Goal: Information Seeking & Learning: Learn about a topic

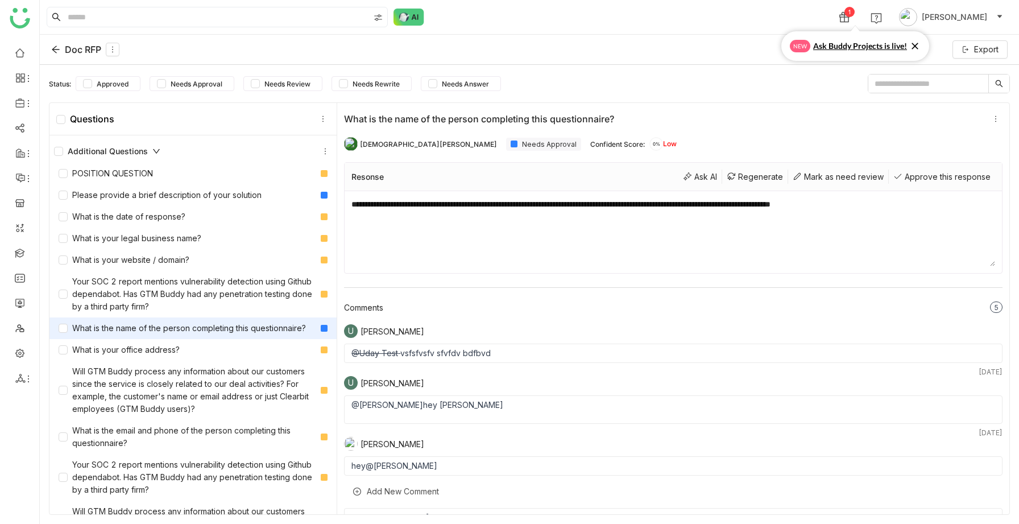
click at [822, 47] on span "Ask Buddy Projects is live!" at bounding box center [860, 46] width 94 height 13
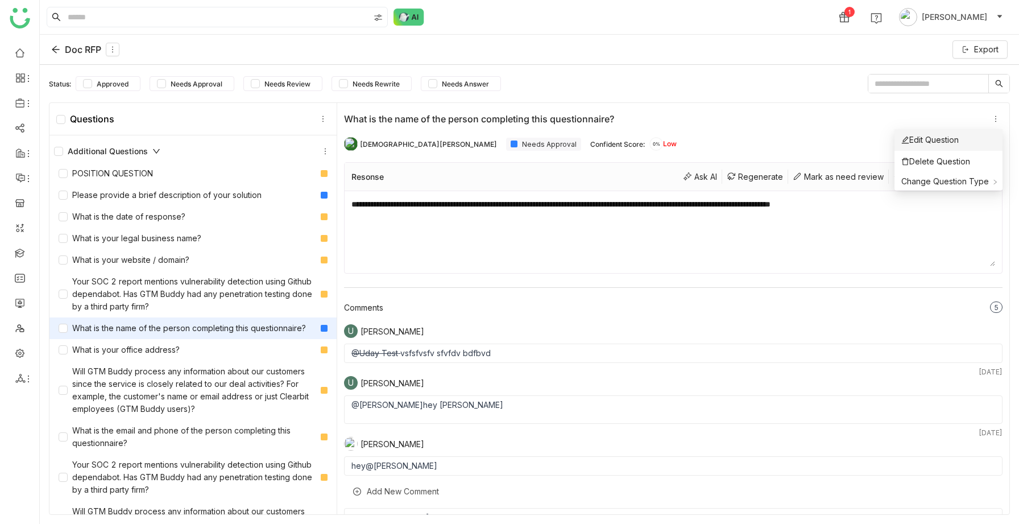
click at [959, 135] on div "Edit Question" at bounding box center [929, 140] width 57 height 13
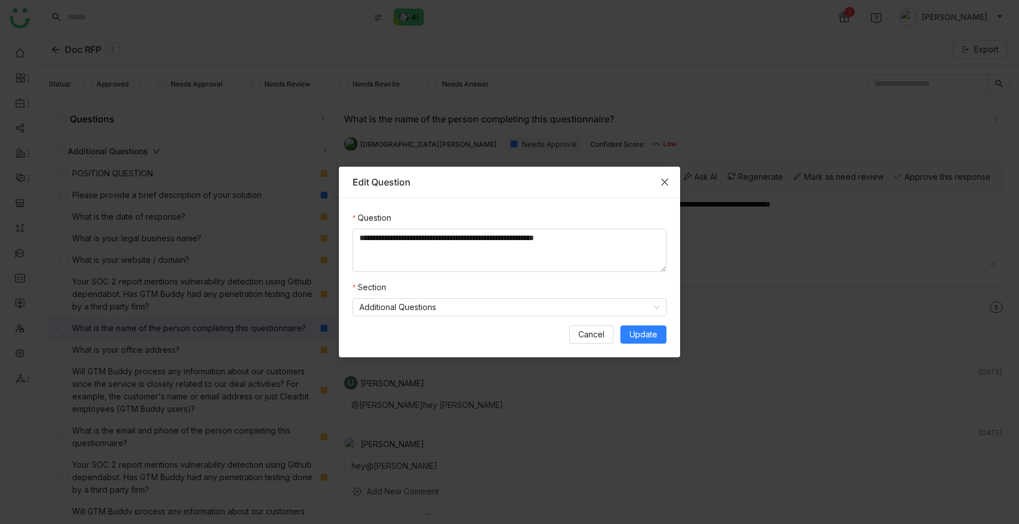
click at [664, 182] on icon "Close" at bounding box center [664, 182] width 7 height 7
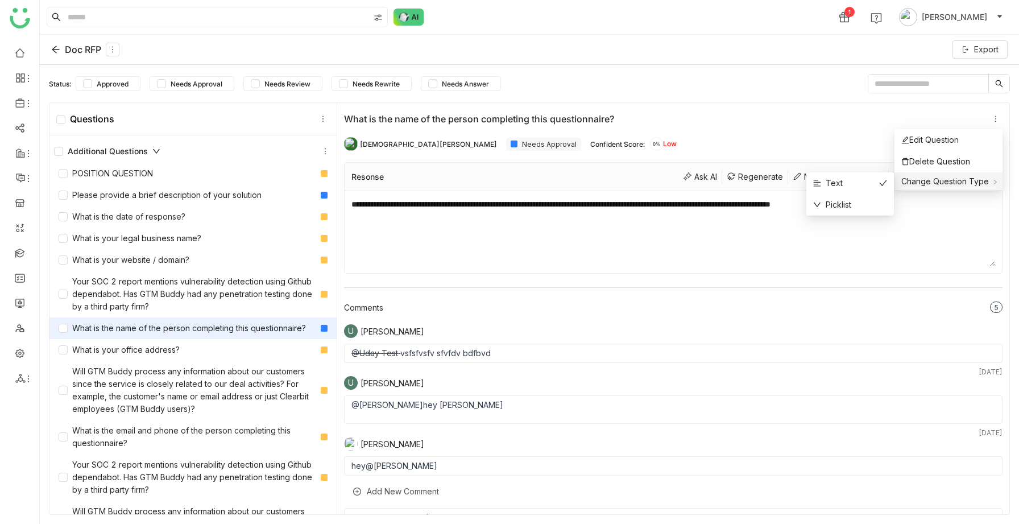
click at [969, 176] on div "Change Question Type" at bounding box center [948, 181] width 108 height 18
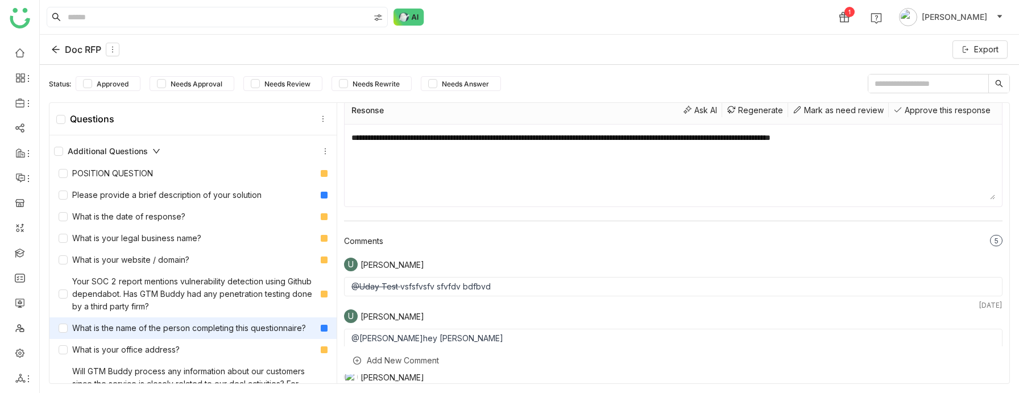
scroll to position [65, 0]
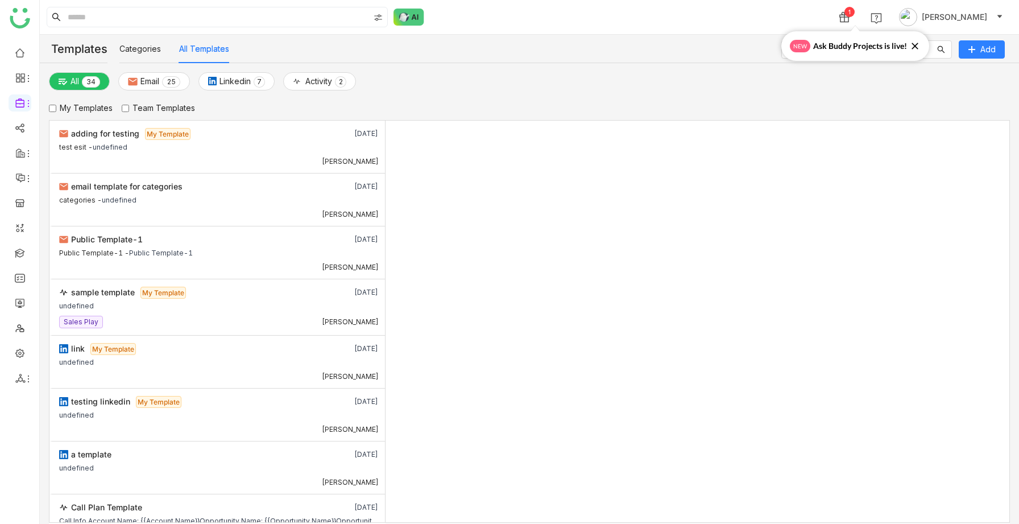
click at [18, 244] on ul at bounding box center [19, 215] width 39 height 358
click at [913, 46] on icon at bounding box center [914, 46] width 7 height 7
click at [22, 252] on link at bounding box center [20, 252] width 10 height 10
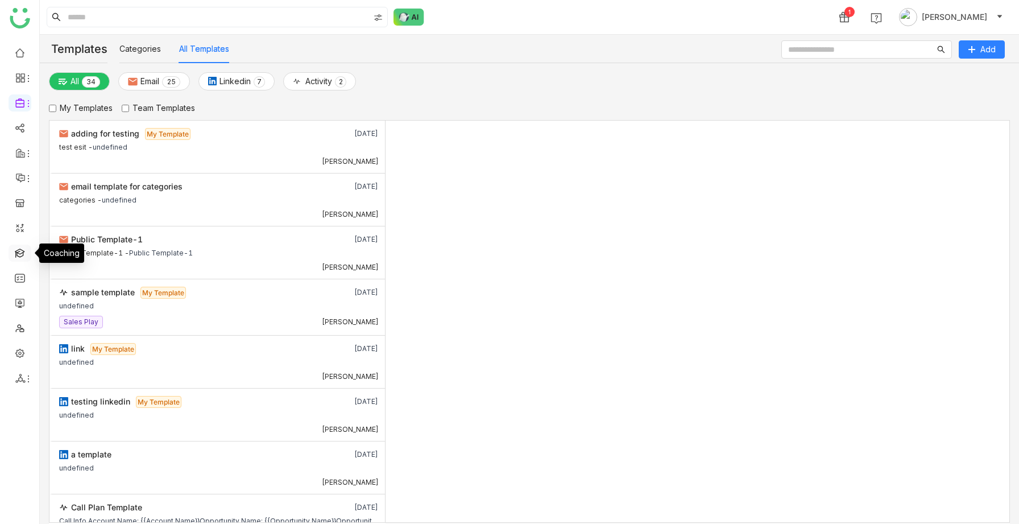
click at [22, 252] on link at bounding box center [20, 252] width 10 height 10
click at [20, 122] on link at bounding box center [20, 127] width 10 height 10
click at [50, 222] on link "RFP" at bounding box center [80, 218] width 76 height 8
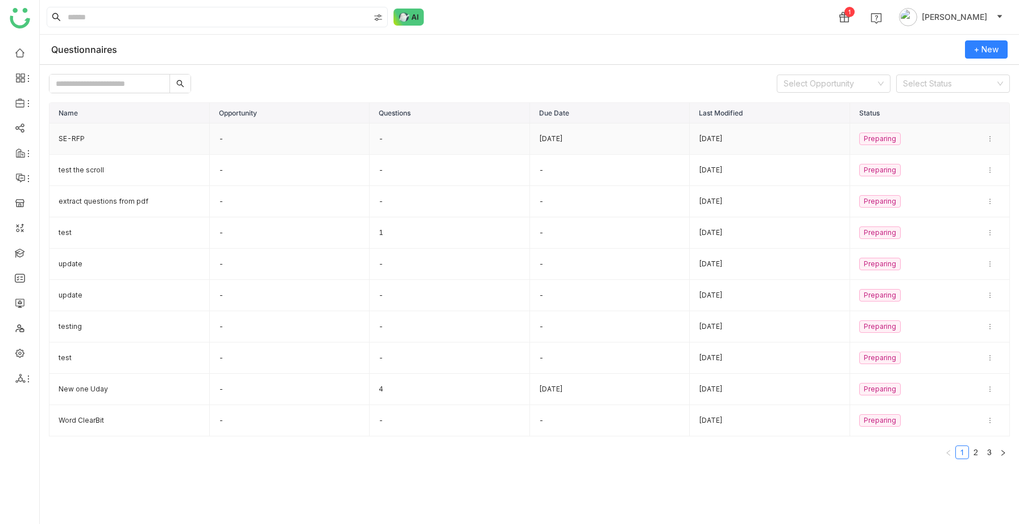
click at [106, 135] on td "SE-RFP" at bounding box center [129, 138] width 160 height 31
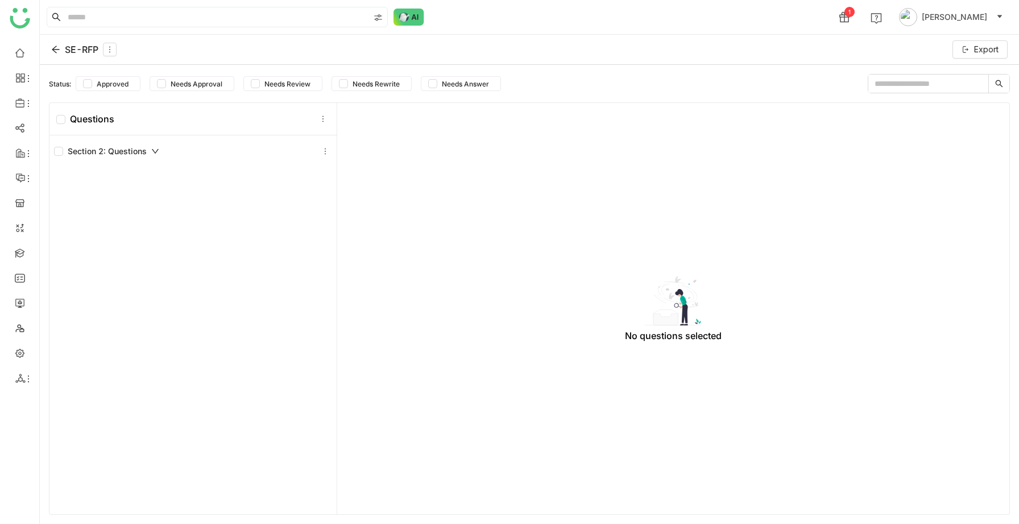
click at [56, 48] on icon at bounding box center [55, 49] width 9 height 9
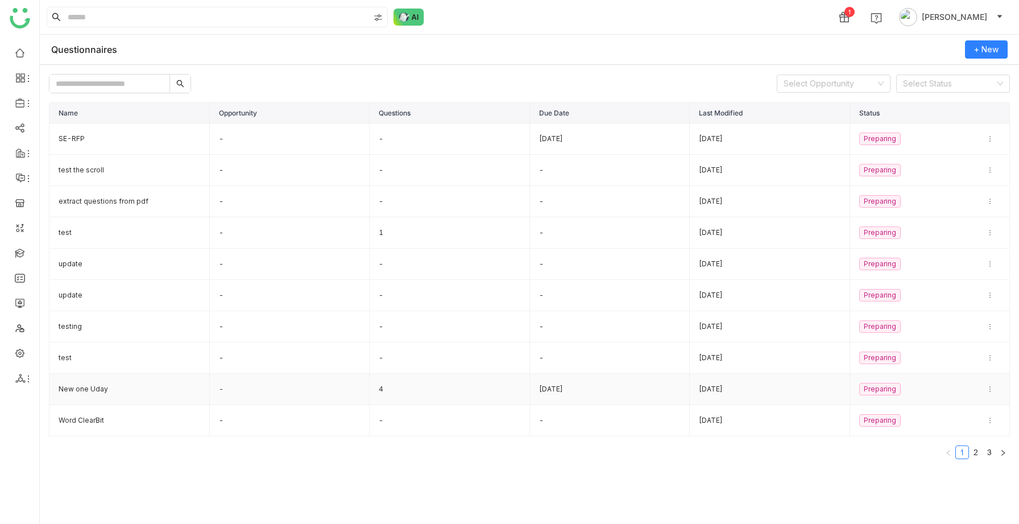
click at [185, 384] on td "New one Uday" at bounding box center [129, 389] width 160 height 31
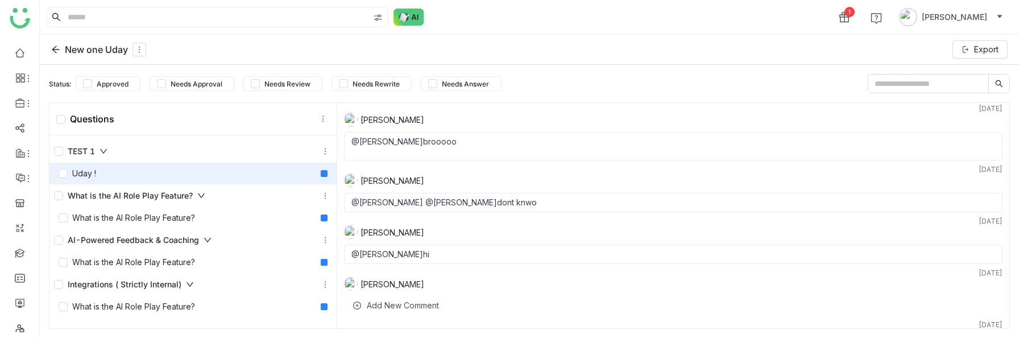
scroll to position [623, 0]
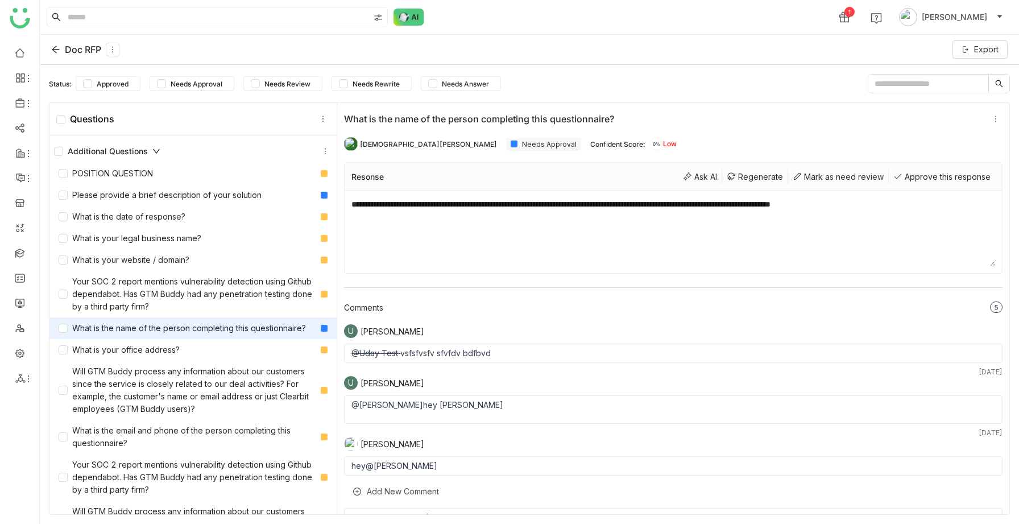
click at [648, 284] on div "**********" at bounding box center [673, 308] width 672 height 411
click at [387, 392] on div "Add New Comment" at bounding box center [673, 491] width 658 height 28
click at [546, 392] on div "@Vishnu Vardhan hey vishnu" at bounding box center [673, 404] width 644 height 9
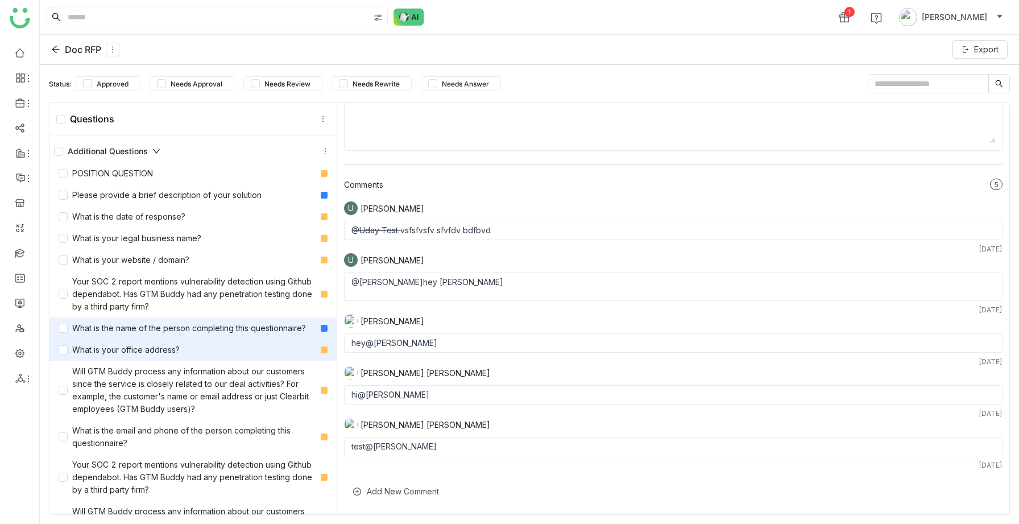
click at [182, 351] on div "What is your office address?" at bounding box center [192, 350] width 287 height 22
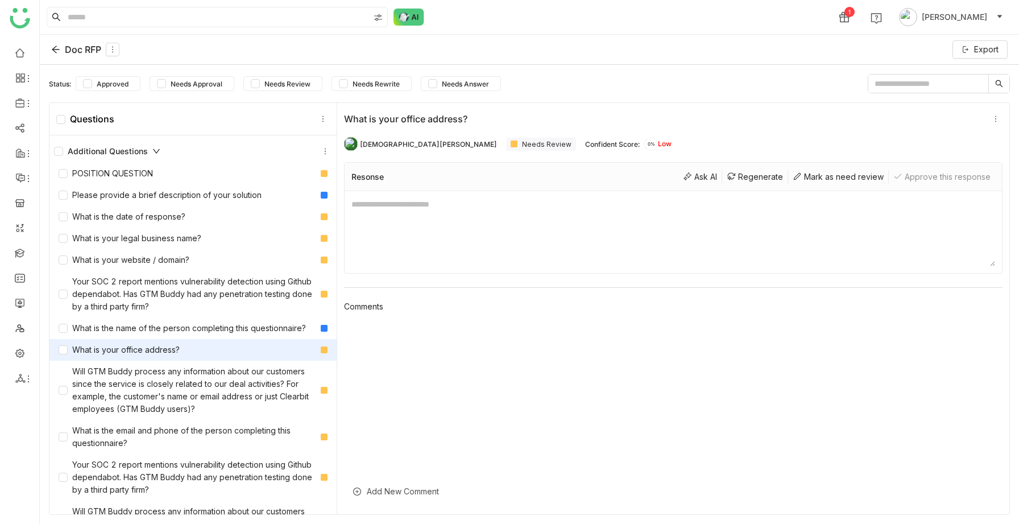
click at [379, 342] on div at bounding box center [673, 410] width 658 height 176
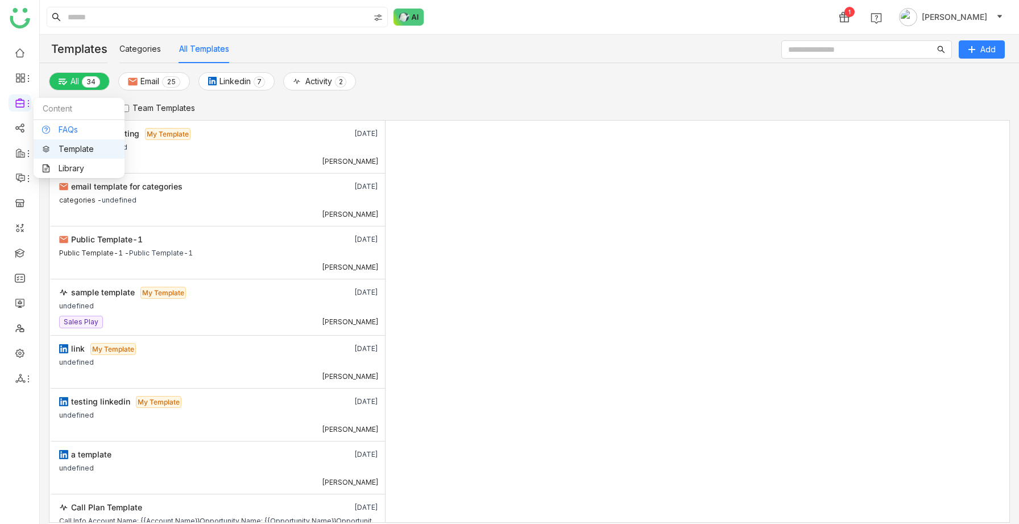
click at [57, 131] on link "FAQs" at bounding box center [79, 130] width 74 height 8
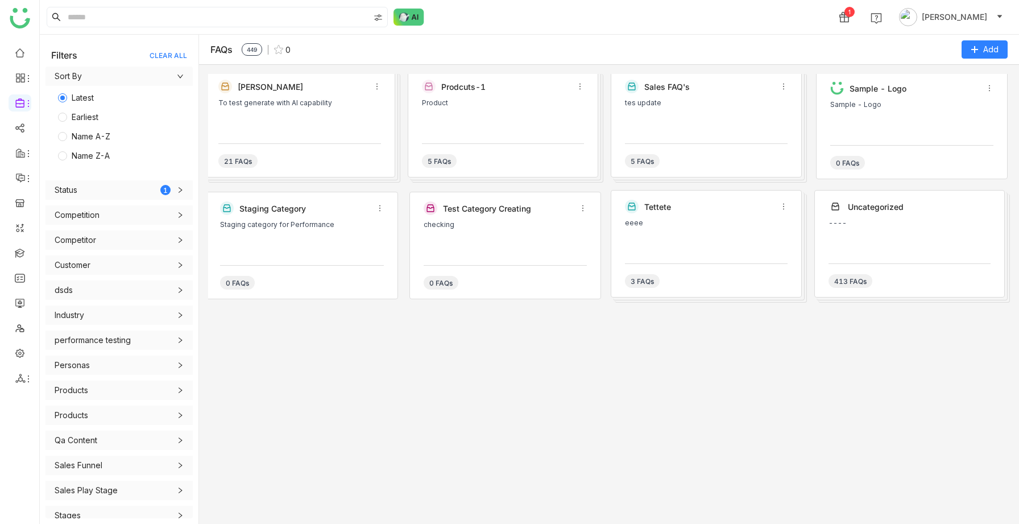
click at [303, 119] on div "To test generate with AI capability" at bounding box center [299, 116] width 163 height 34
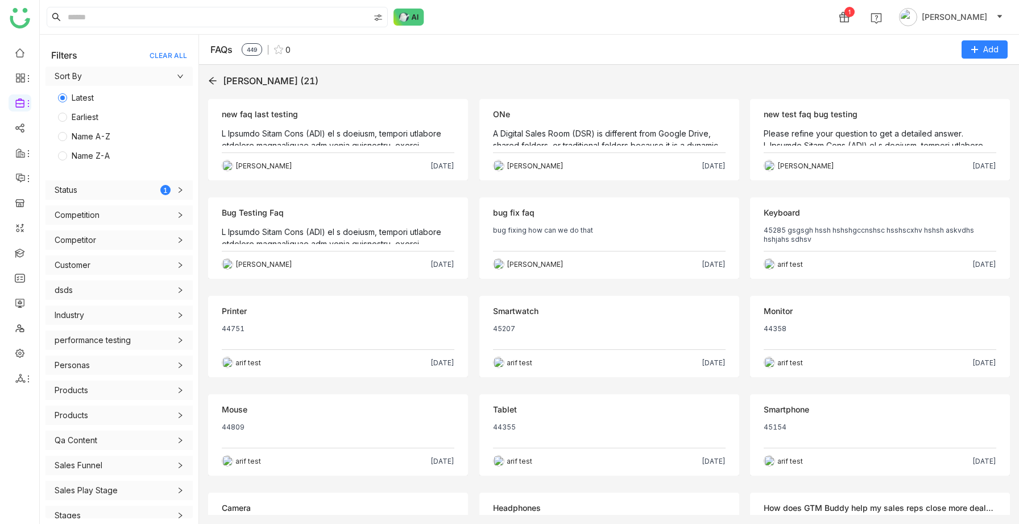
click at [314, 125] on div "Objection new faq last testing Sravani Jatoth Oct 7, 2025" at bounding box center [338, 139] width 260 height 81
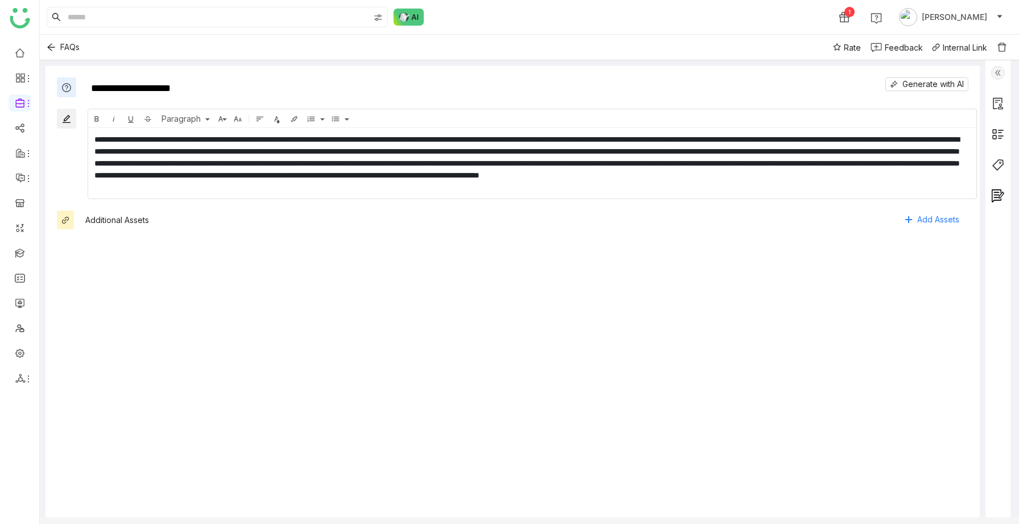
click at [1005, 71] on img at bounding box center [998, 73] width 14 height 14
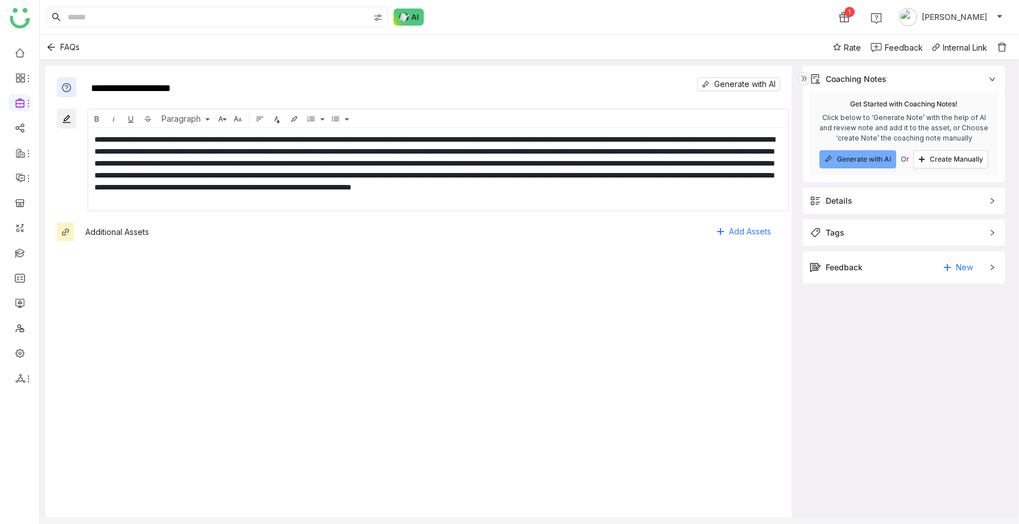
click at [924, 273] on div "Feedback New" at bounding box center [896, 267] width 172 height 18
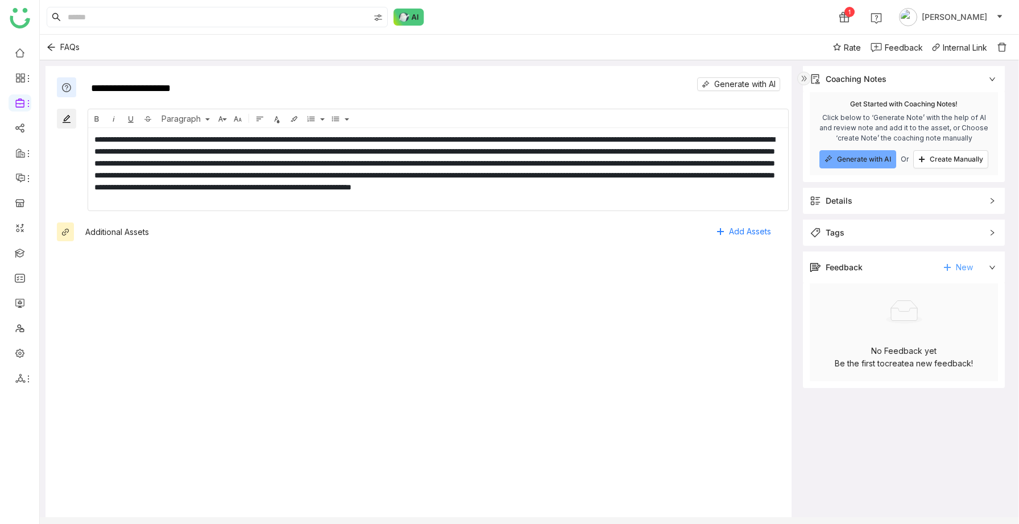
click at [951, 269] on icon at bounding box center [947, 267] width 8 height 8
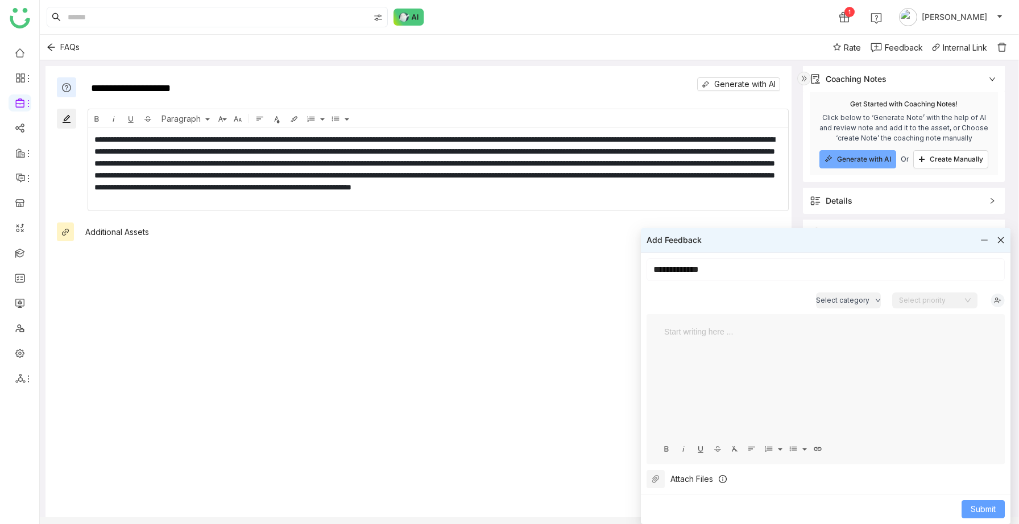
type input "**********"
click at [977, 509] on span "Submit" at bounding box center [982, 509] width 25 height 13
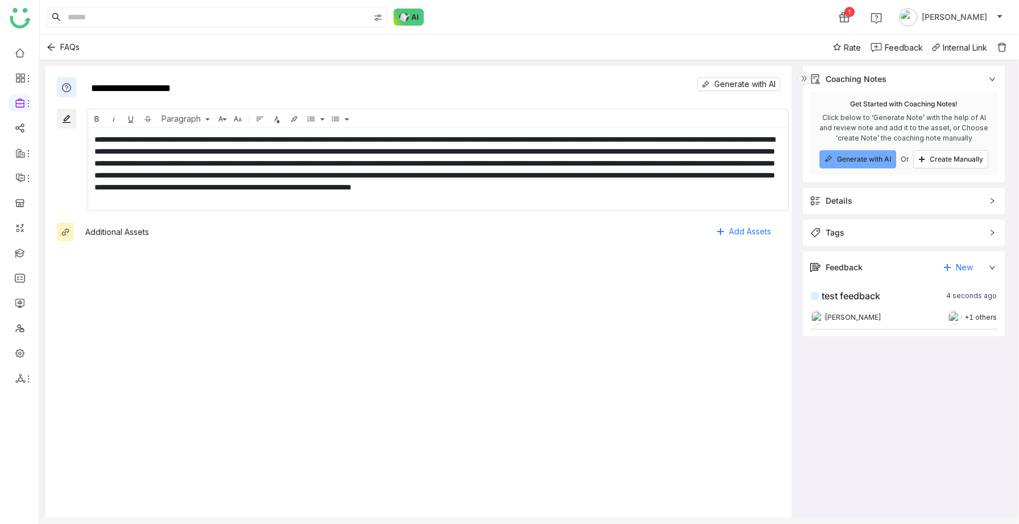
click at [892, 306] on div "test feedback 4 seconds ago Sravani Jatoth +1 others" at bounding box center [904, 306] width 186 height 34
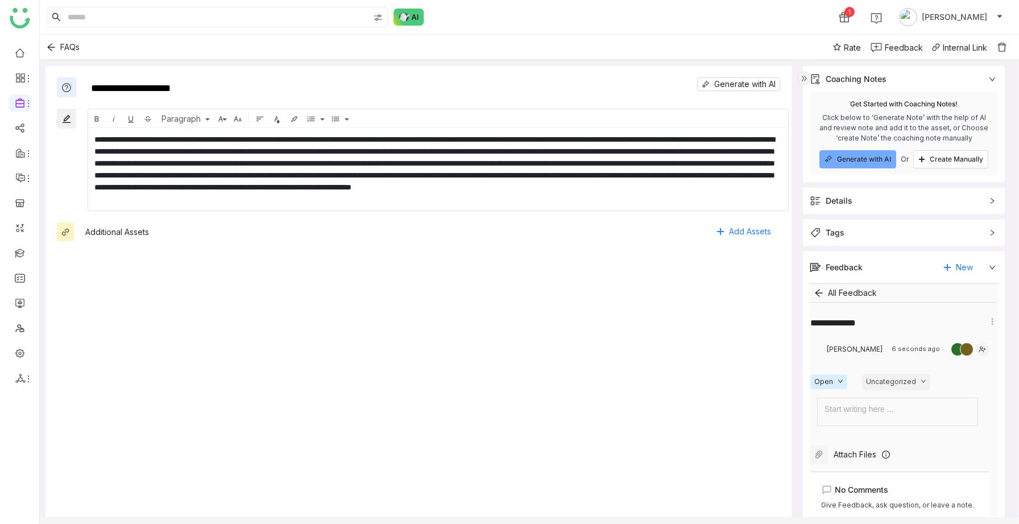
scroll to position [67, 0]
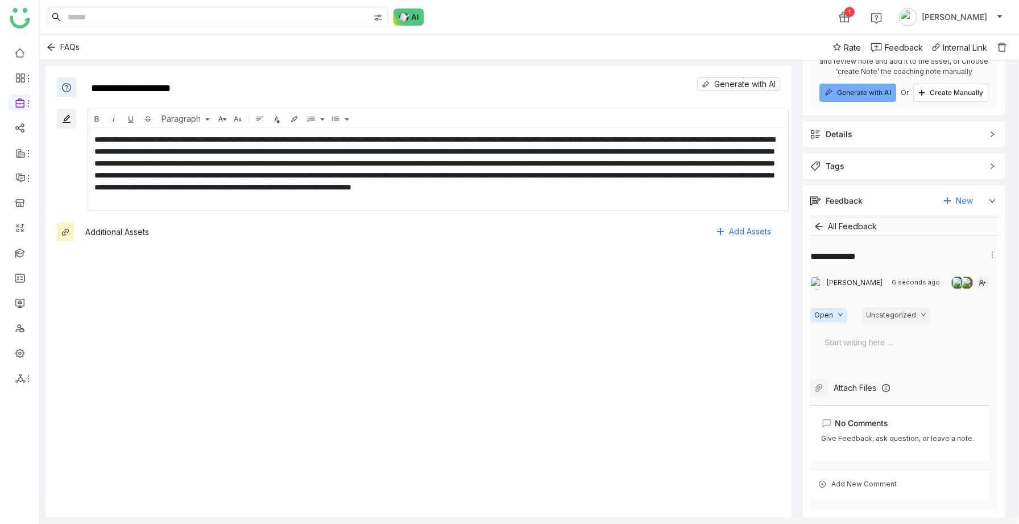
click at [884, 436] on div "Give Feedback, ask question, or leave a note." at bounding box center [897, 438] width 153 height 11
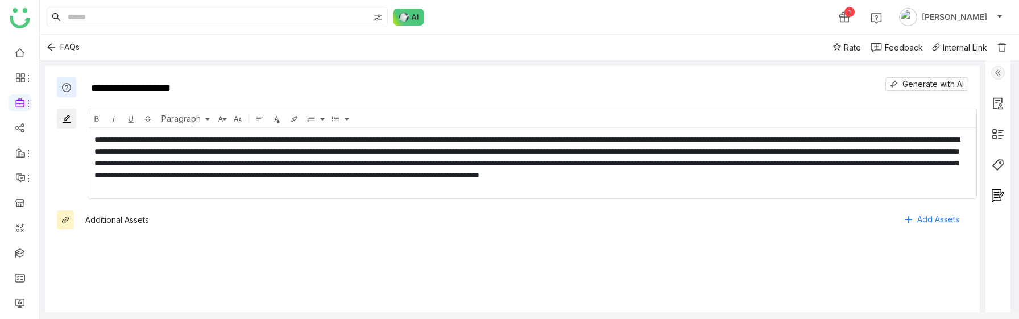
click at [1004, 68] on img at bounding box center [998, 73] width 14 height 14
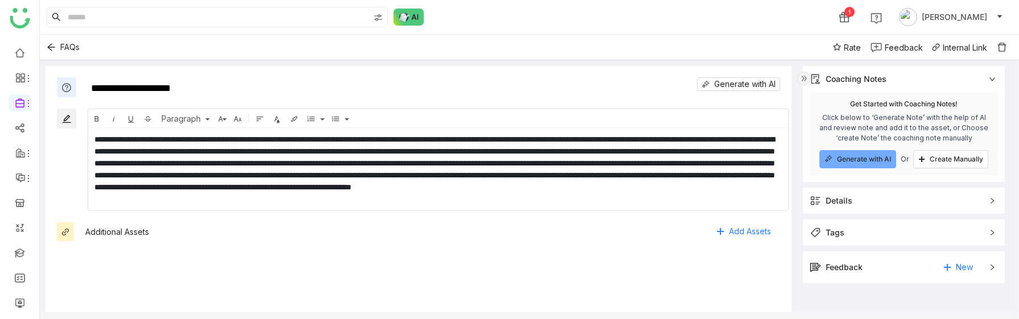
click at [908, 267] on div "Feedback New" at bounding box center [896, 267] width 172 height 18
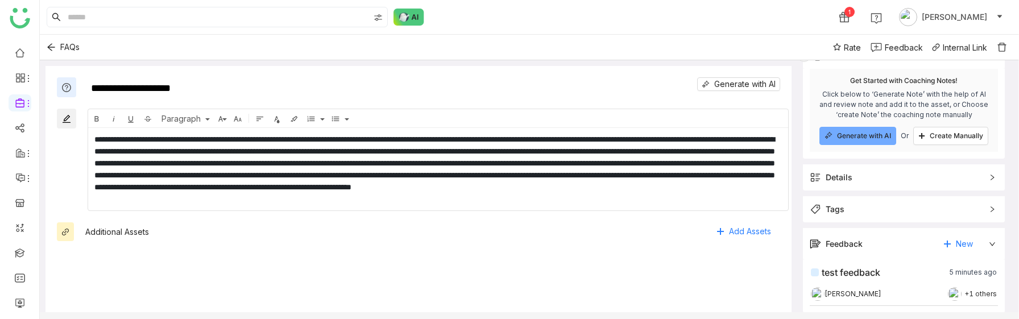
click at [868, 290] on span "[PERSON_NAME]" at bounding box center [852, 294] width 57 height 11
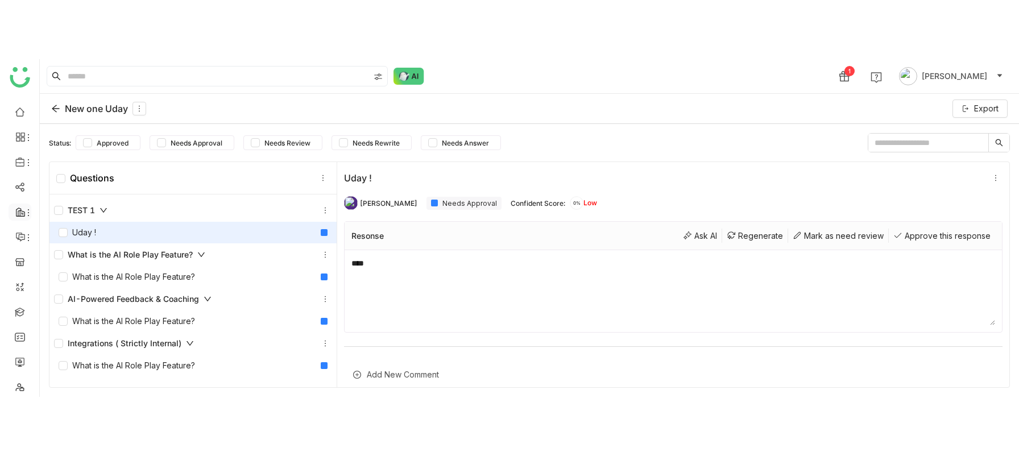
scroll to position [623, 0]
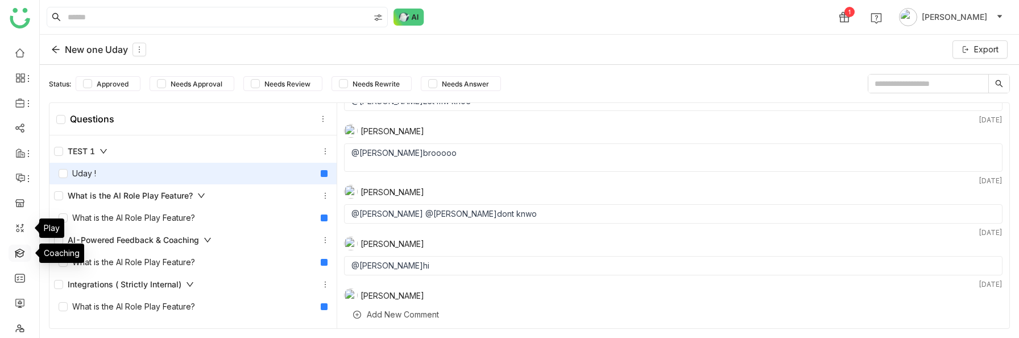
click at [24, 255] on link at bounding box center [20, 252] width 10 height 10
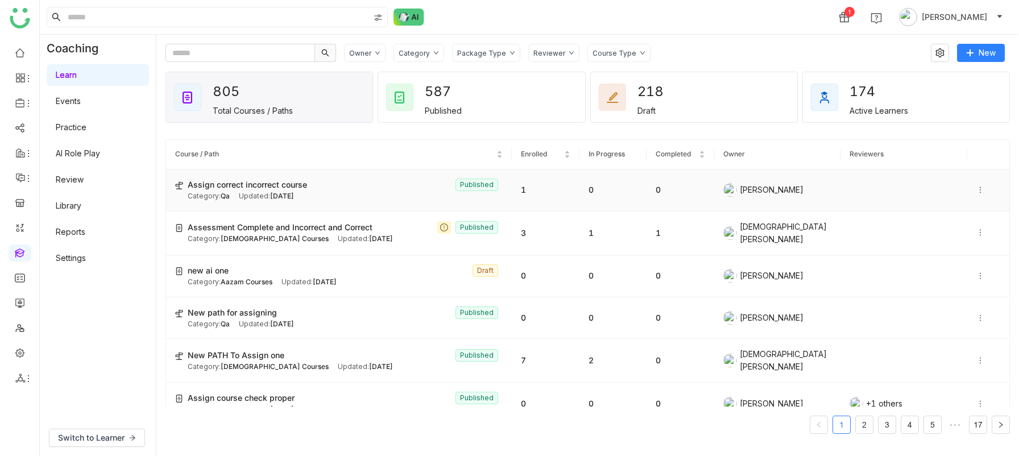
click at [287, 188] on span "Assign correct incorrect course" at bounding box center [247, 185] width 119 height 13
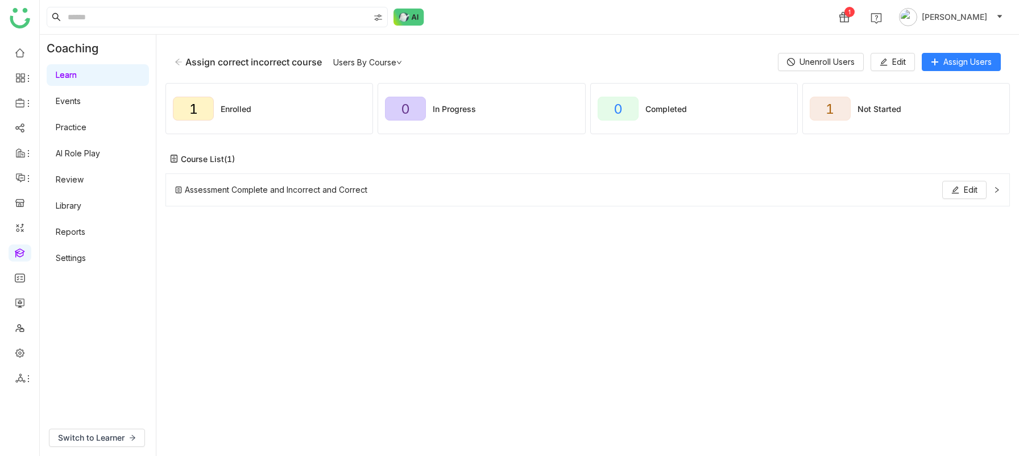
click at [334, 188] on span "Assessment Complete and Incorrect and Correct" at bounding box center [276, 190] width 183 height 13
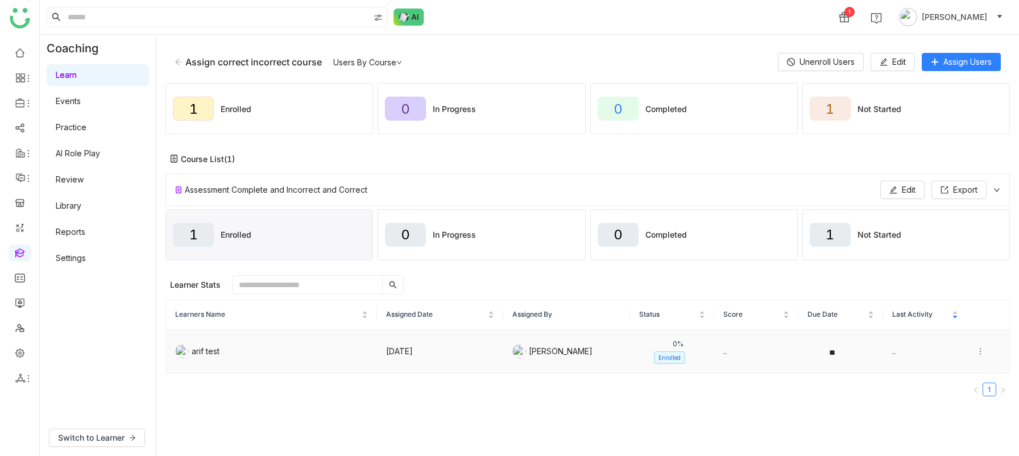
click at [435, 337] on td "Oct 09, 2025" at bounding box center [440, 352] width 126 height 44
click at [898, 60] on span "Edit" at bounding box center [899, 62] width 14 height 13
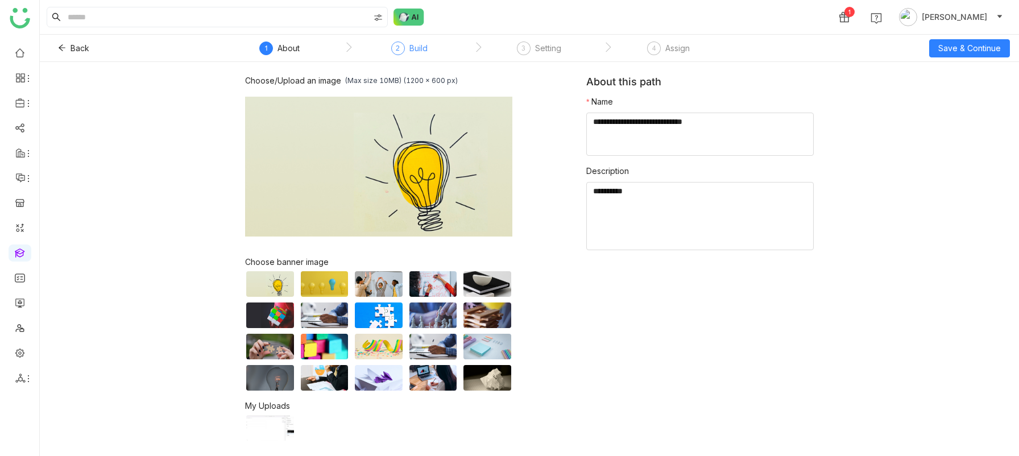
click at [416, 46] on div "Build" at bounding box center [418, 49] width 18 height 14
click at [548, 49] on div "Setting" at bounding box center [548, 49] width 26 height 14
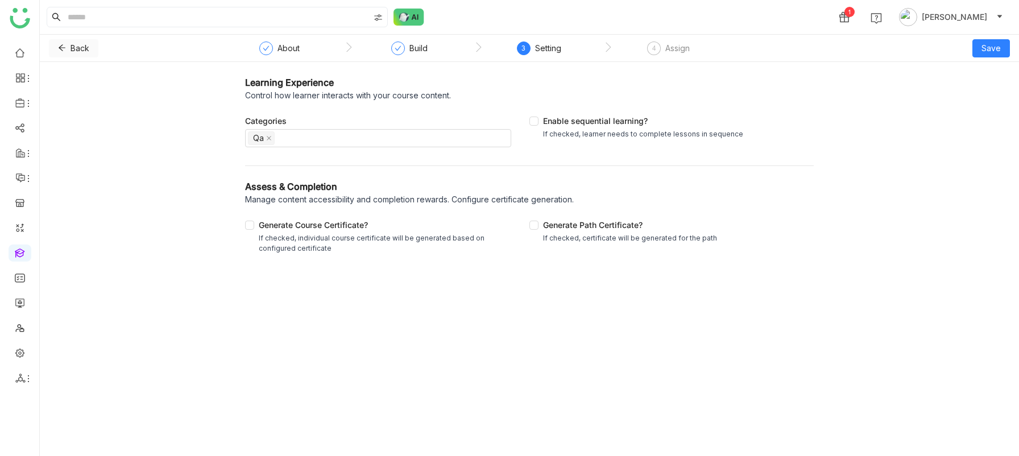
click at [67, 46] on button "Back" at bounding box center [73, 48] width 49 height 18
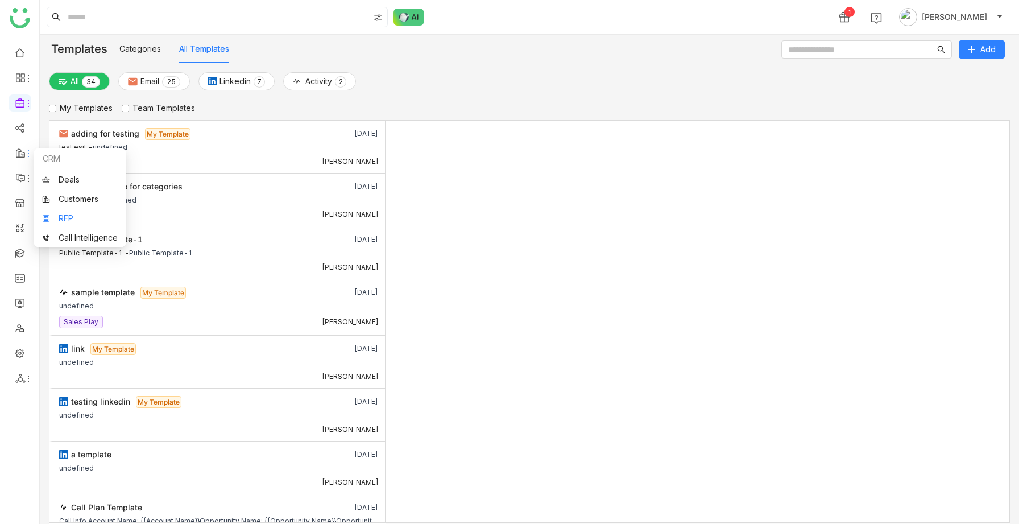
click at [66, 216] on link "RFP" at bounding box center [80, 218] width 76 height 8
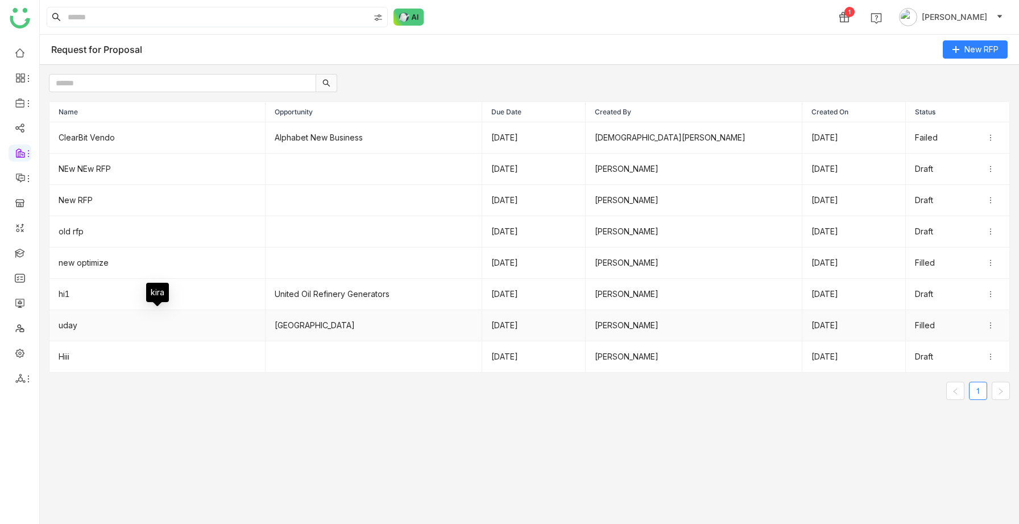
click at [104, 331] on td "uday" at bounding box center [157, 325] width 216 height 31
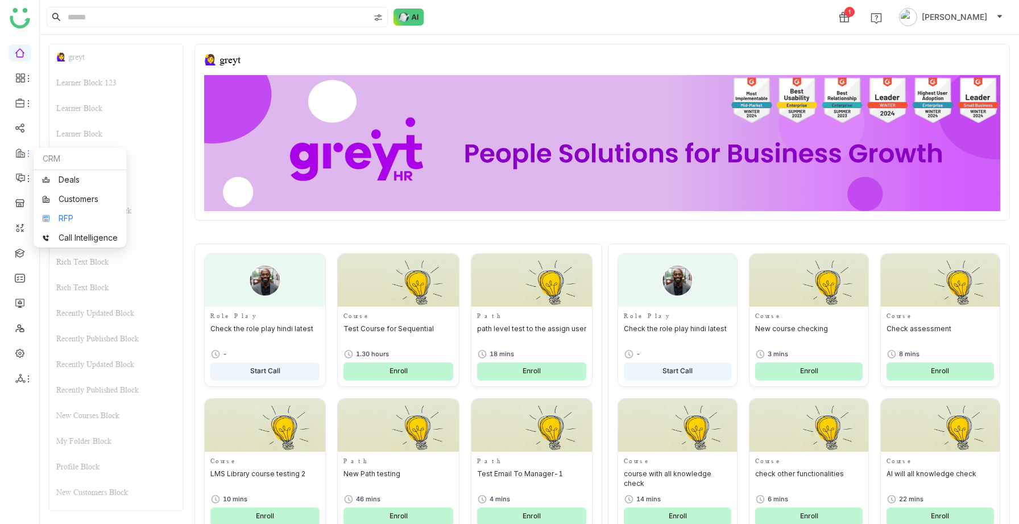
click at [63, 215] on link "RFP" at bounding box center [80, 218] width 76 height 8
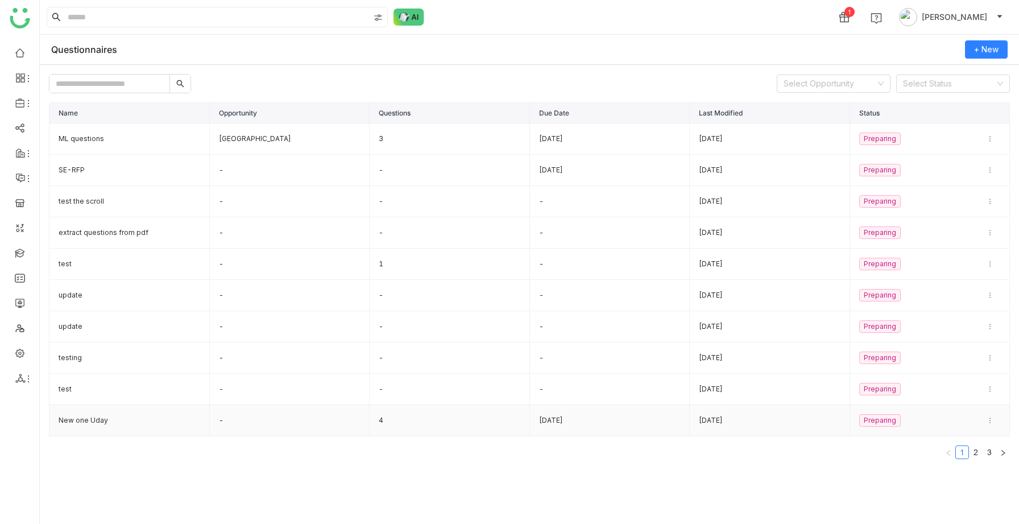
click at [115, 425] on td "New one Uday" at bounding box center [129, 420] width 160 height 31
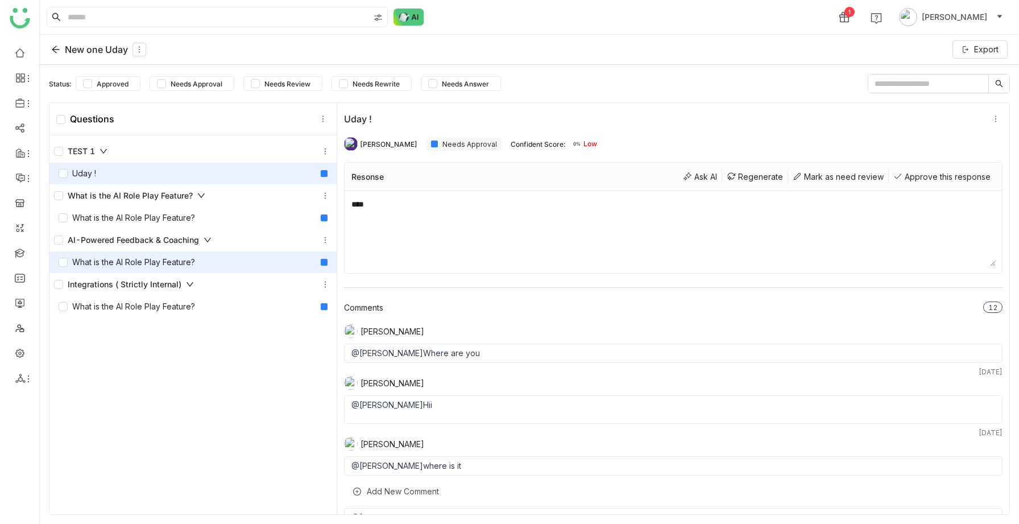
click at [165, 263] on div "What is the AI Role Play Feature?" at bounding box center [127, 262] width 136 height 13
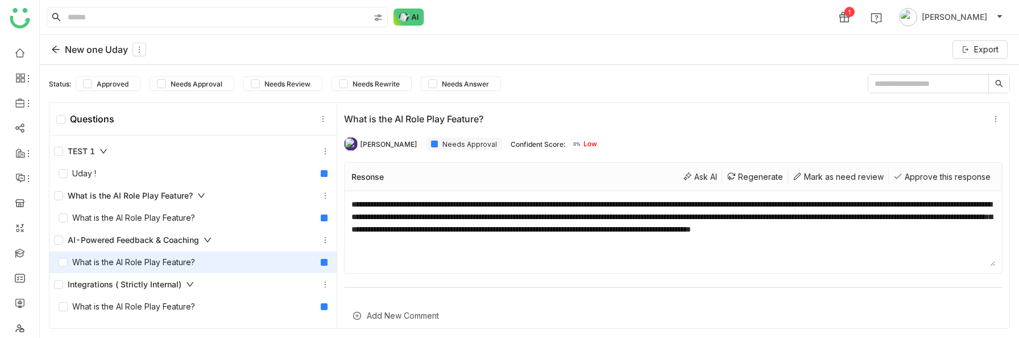
scroll to position [40, 0]
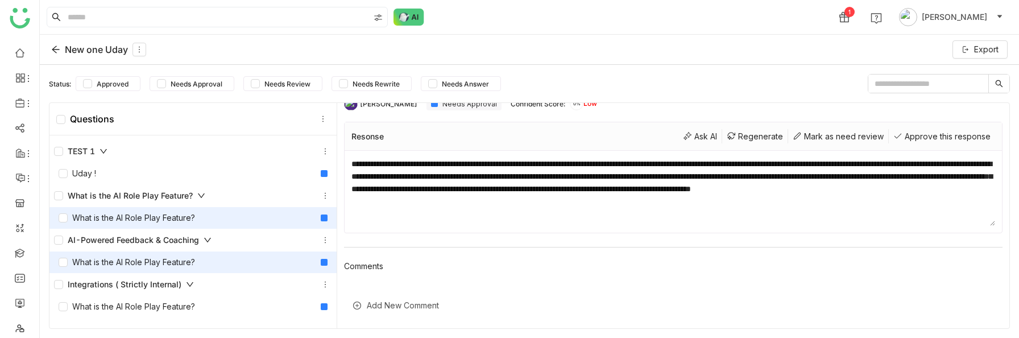
click at [189, 215] on div "What is the AI Role Play Feature?" at bounding box center [127, 217] width 136 height 13
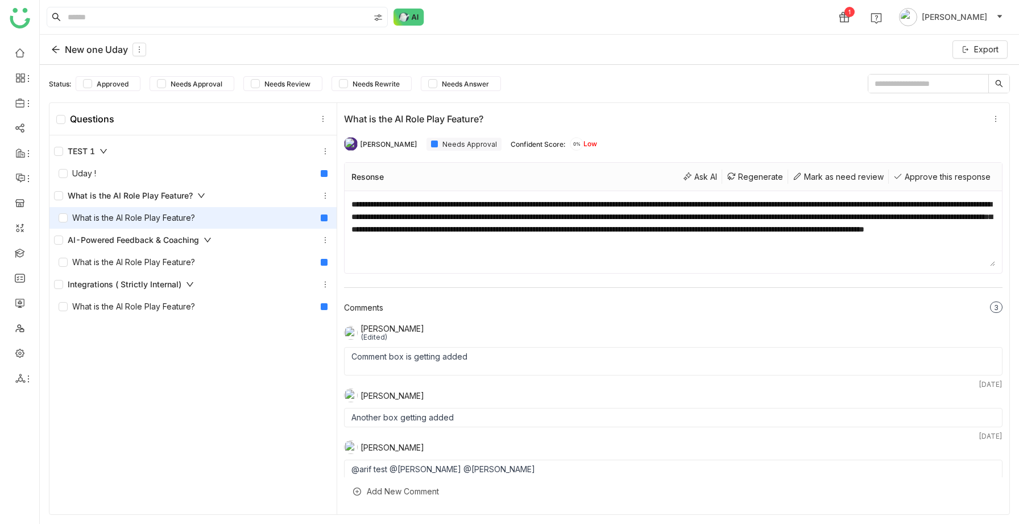
click at [177, 194] on div "What is the AI Role Play Feature?" at bounding box center [129, 195] width 151 height 13
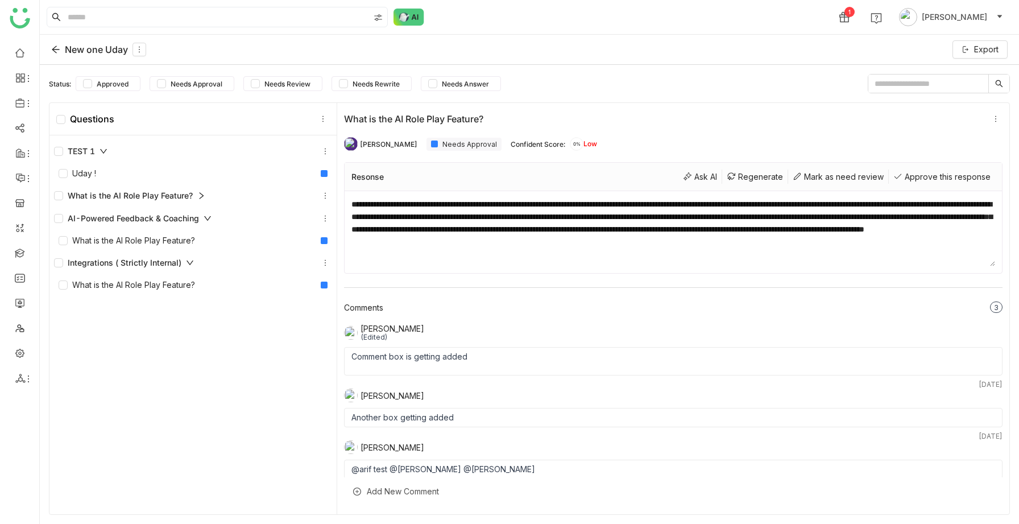
click at [177, 194] on div "What is the AI Role Play Feature?" at bounding box center [129, 195] width 151 height 13
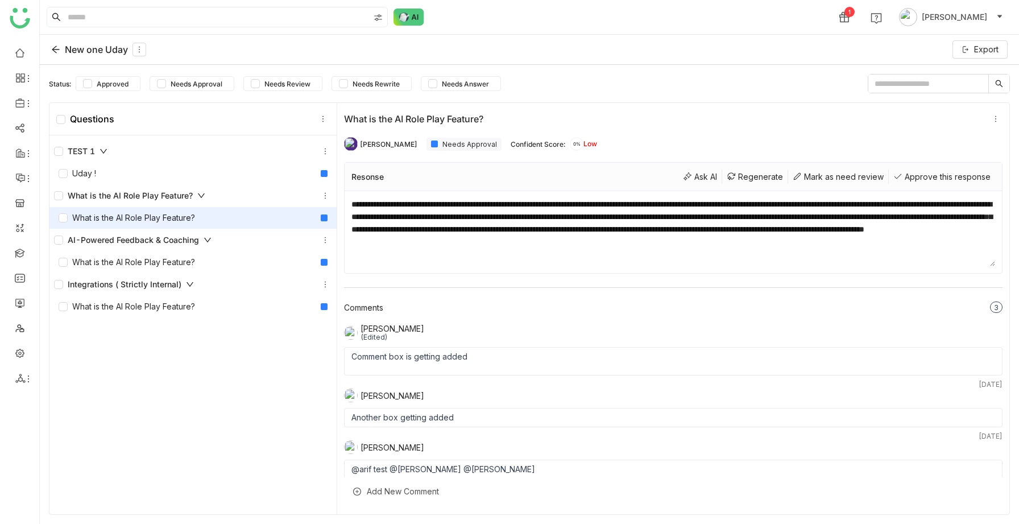
click at [177, 215] on div "What is the AI Role Play Feature?" at bounding box center [127, 217] width 136 height 13
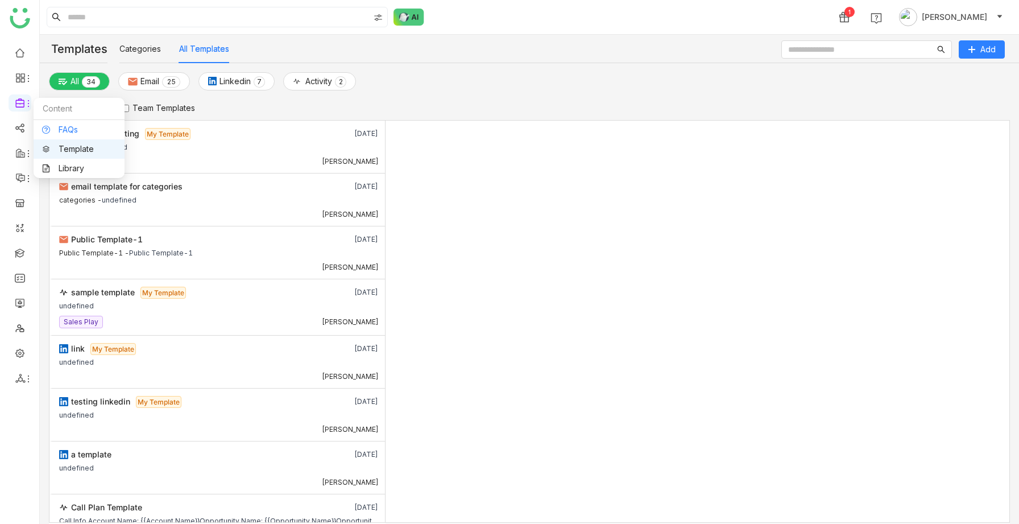
click at [57, 132] on link "FAQs" at bounding box center [79, 130] width 74 height 8
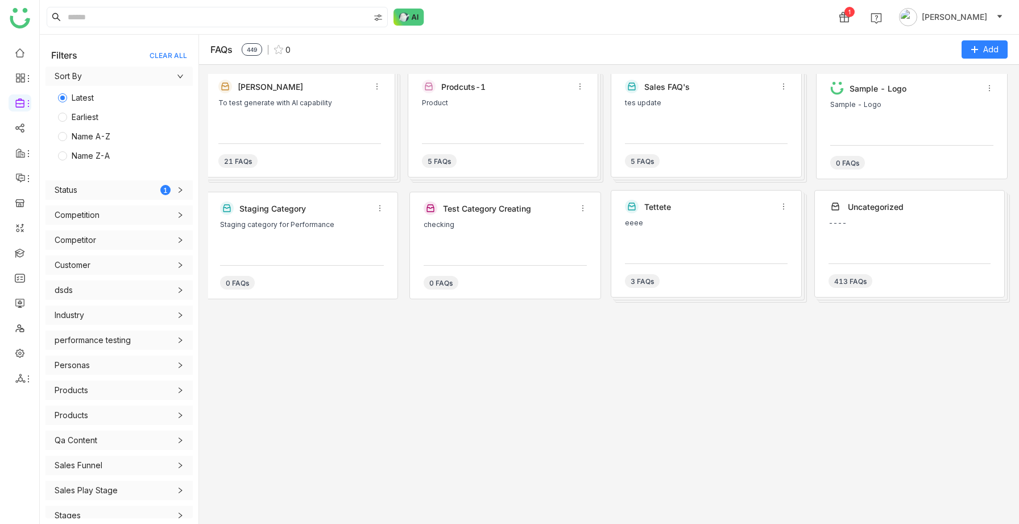
click at [290, 143] on div "21 FAQs" at bounding box center [299, 155] width 163 height 24
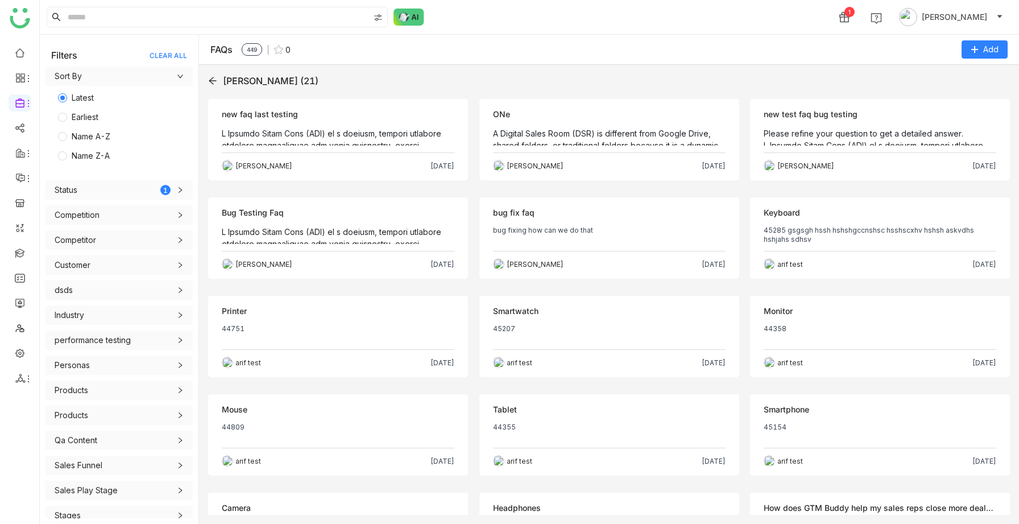
click at [345, 115] on div "new faq last testing" at bounding box center [338, 114] width 233 height 13
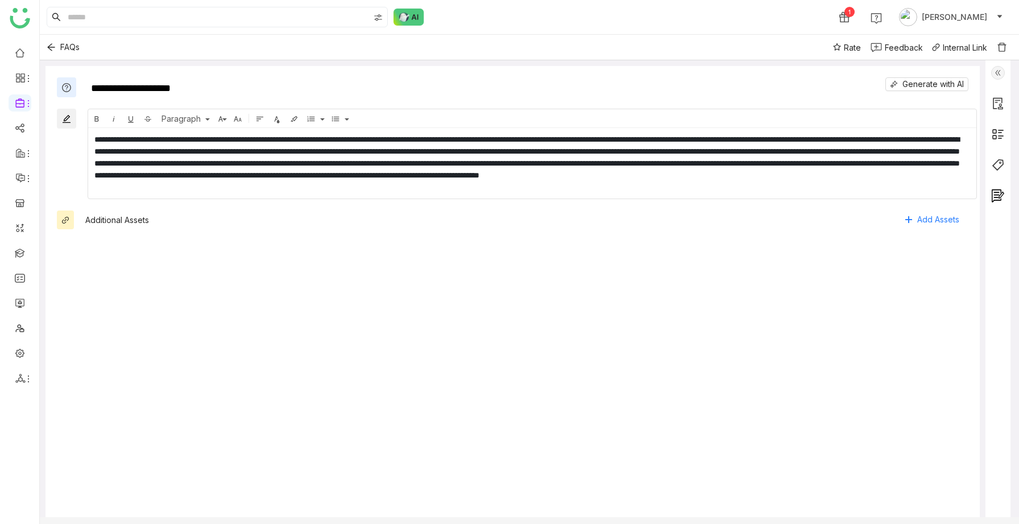
click at [1005, 72] on img at bounding box center [998, 73] width 14 height 14
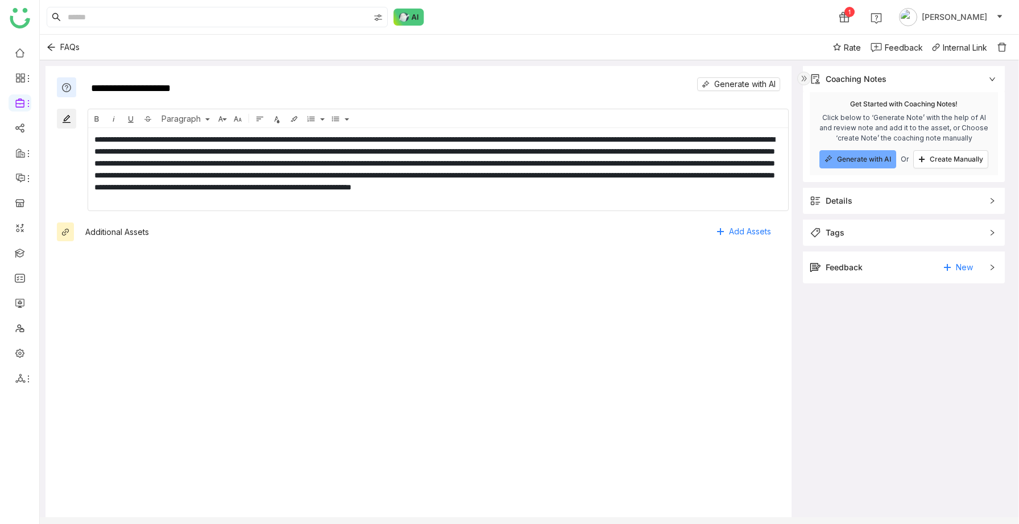
click at [893, 264] on div "Feedback New" at bounding box center [896, 267] width 172 height 18
click at [878, 308] on div "test feedback 47 minutes ago Sravani Jatoth +1 others" at bounding box center [904, 306] width 186 height 34
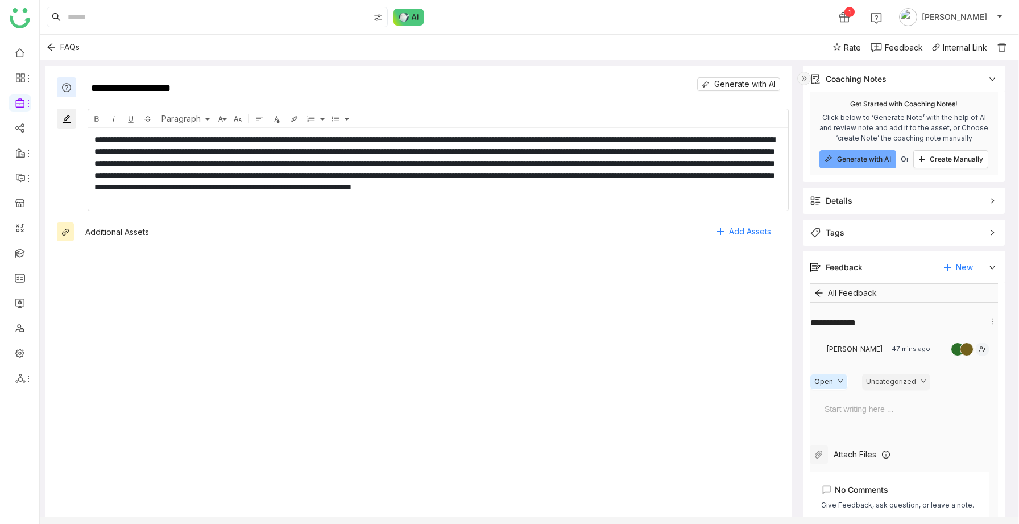
scroll to position [67, 0]
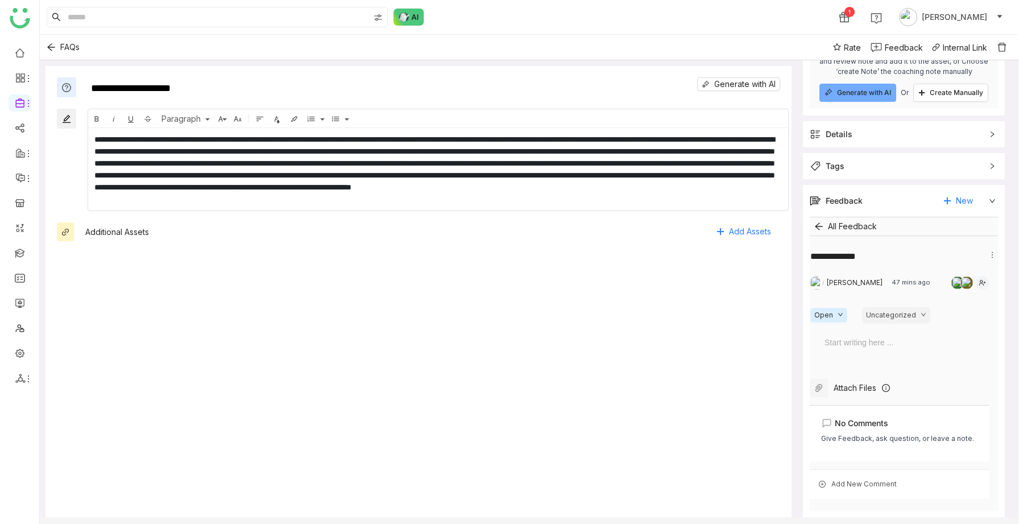
click at [854, 420] on span "No Comments" at bounding box center [861, 423] width 53 height 13
click at [848, 454] on div "No Comments Give Feedback, ask question, or leave a note." at bounding box center [899, 436] width 157 height 39
click at [837, 466] on div "Sravani Jatoth 47 mins ago × Open Uncategorized Start writing here ... Attach F…" at bounding box center [904, 373] width 188 height 250
click at [841, 486] on div "Add New Comment" at bounding box center [900, 484] width 180 height 30
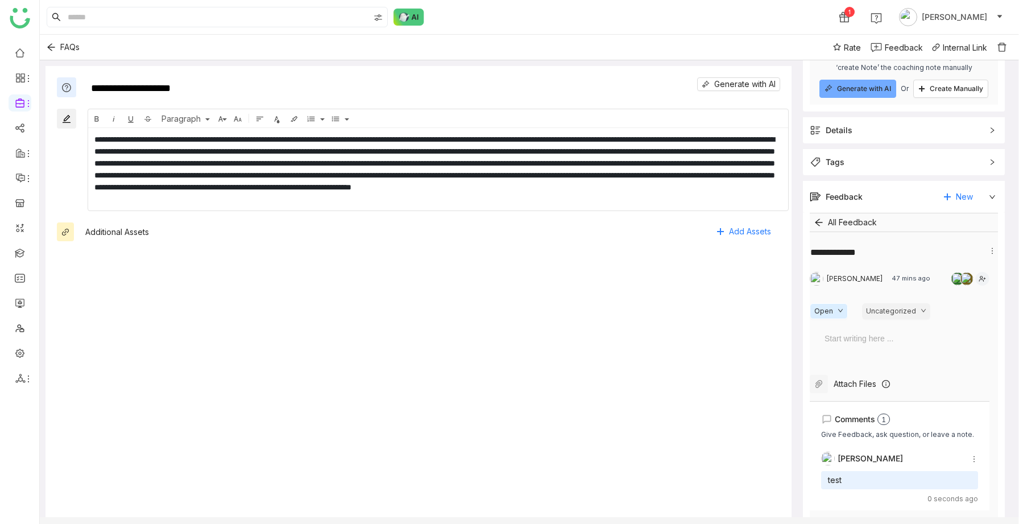
scroll to position [119, 0]
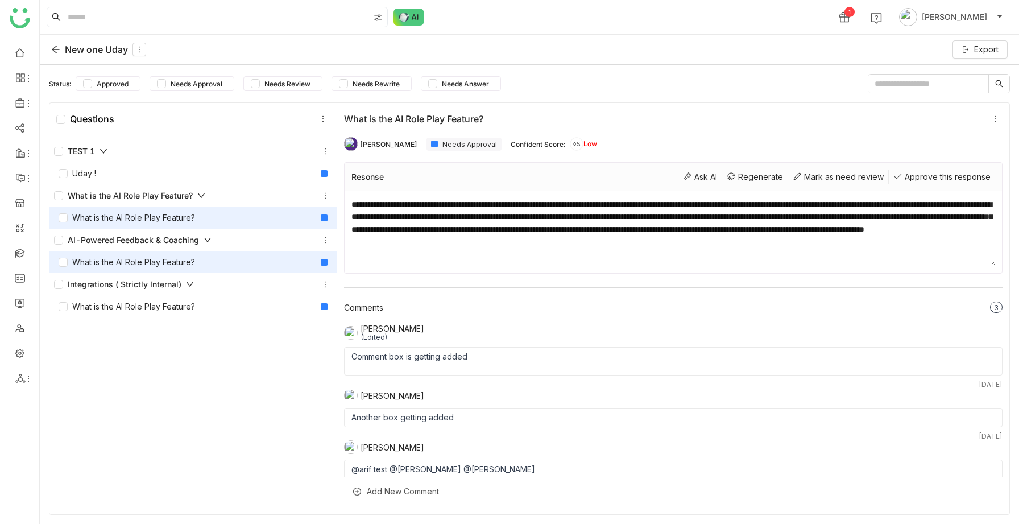
click at [188, 258] on div "What is the AI Role Play Feature?" at bounding box center [127, 262] width 136 height 13
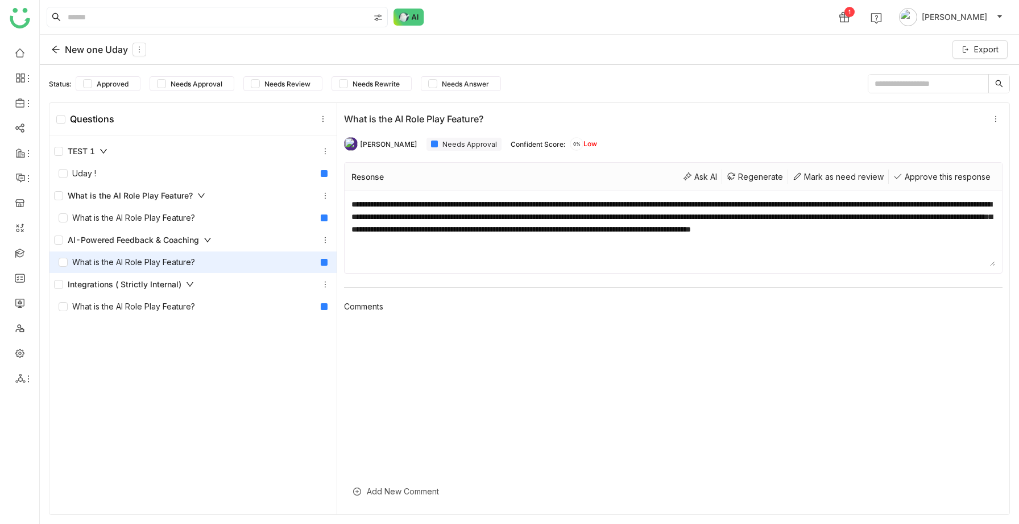
click at [185, 291] on div "Integrations ( Strictly Internal)" at bounding box center [192, 284] width 287 height 23
click at [168, 293] on div "Integrations ( Strictly Internal)" at bounding box center [192, 284] width 287 height 23
click at [166, 285] on div "Integrations ( Strictly Internal)" at bounding box center [124, 284] width 140 height 13
click at [163, 311] on div "What is the AI Role Play Feature?" at bounding box center [127, 306] width 136 height 13
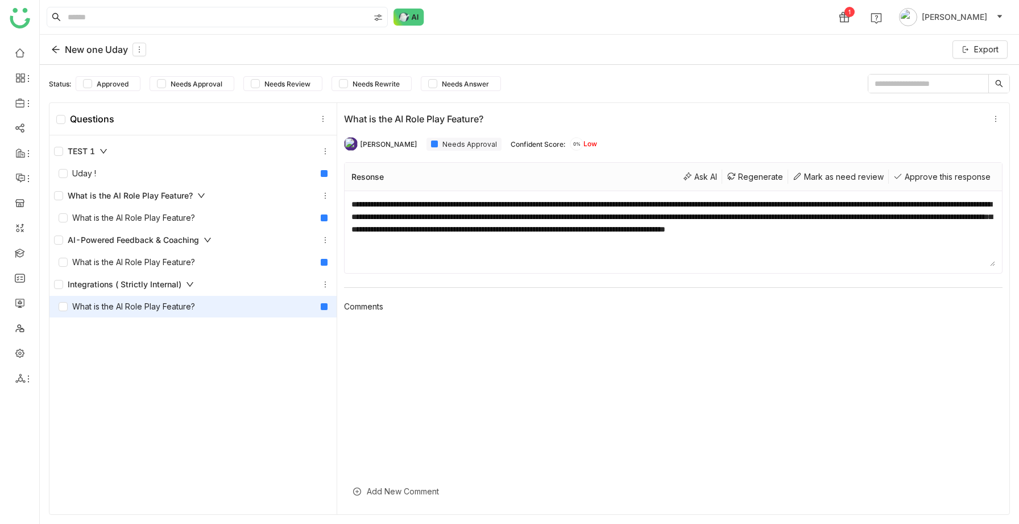
click at [144, 196] on div "What is the AI Role Play Feature?" at bounding box center [129, 195] width 151 height 13
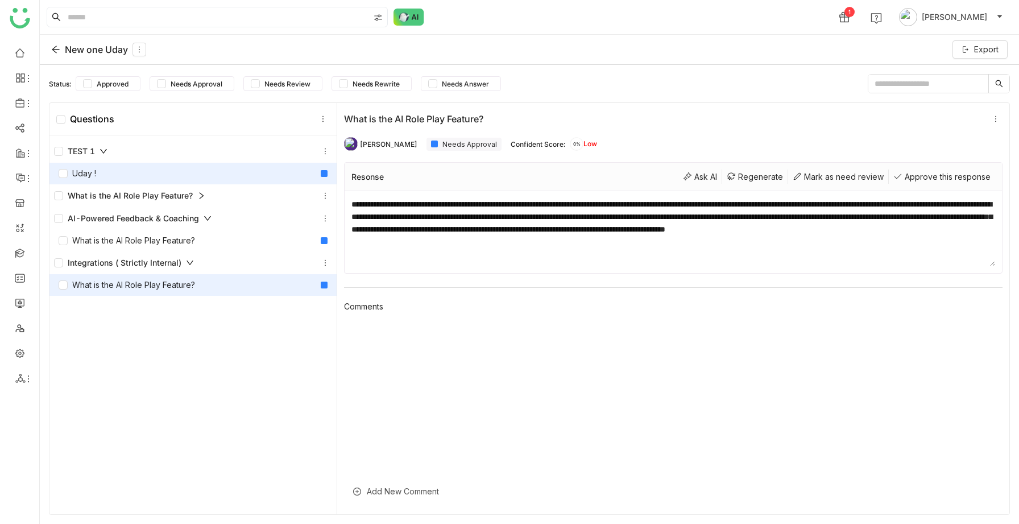
click at [122, 167] on div "Uday !" at bounding box center [192, 174] width 287 height 22
